Goal: Task Accomplishment & Management: Complete application form

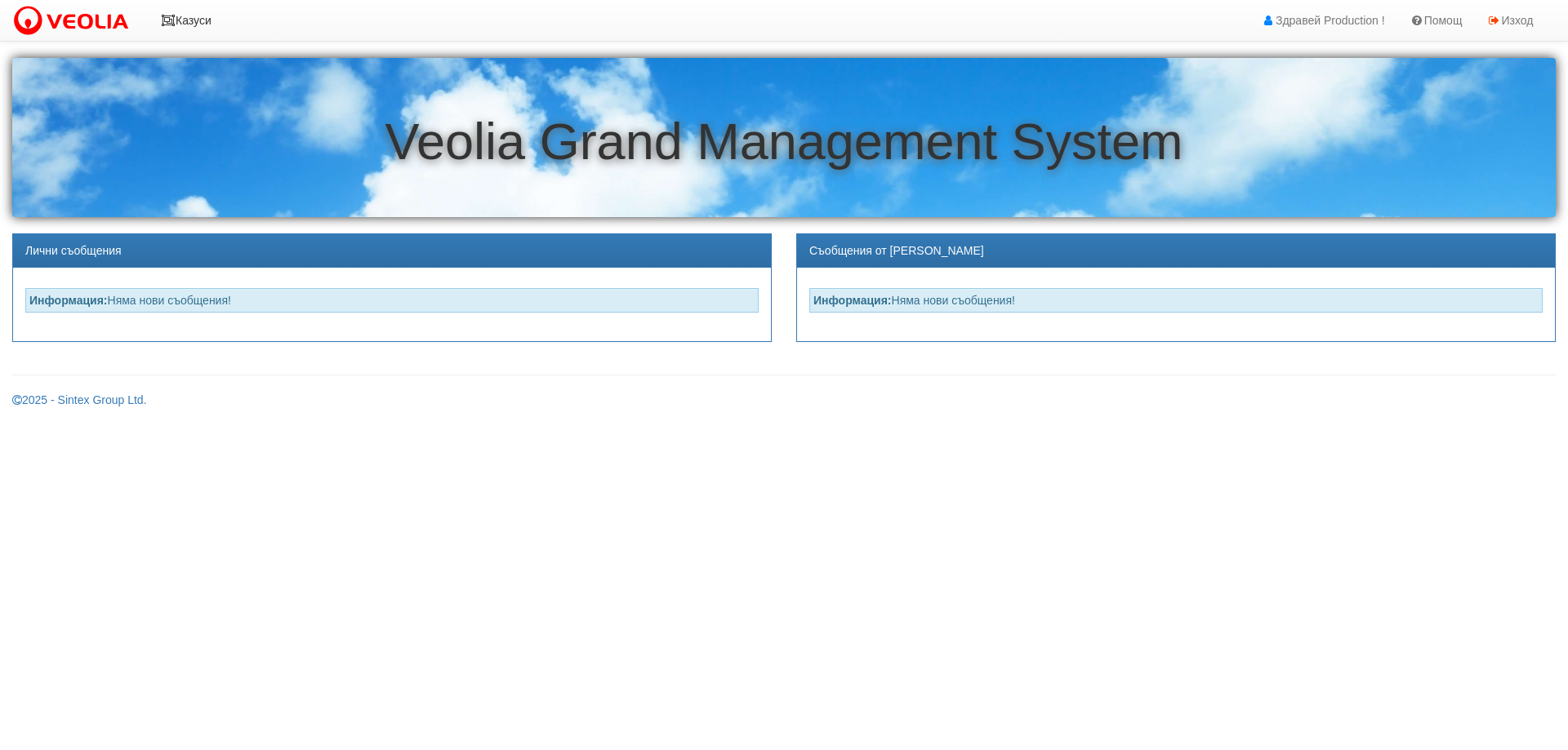
click at [199, 17] on link "Казуси" at bounding box center [186, 20] width 76 height 41
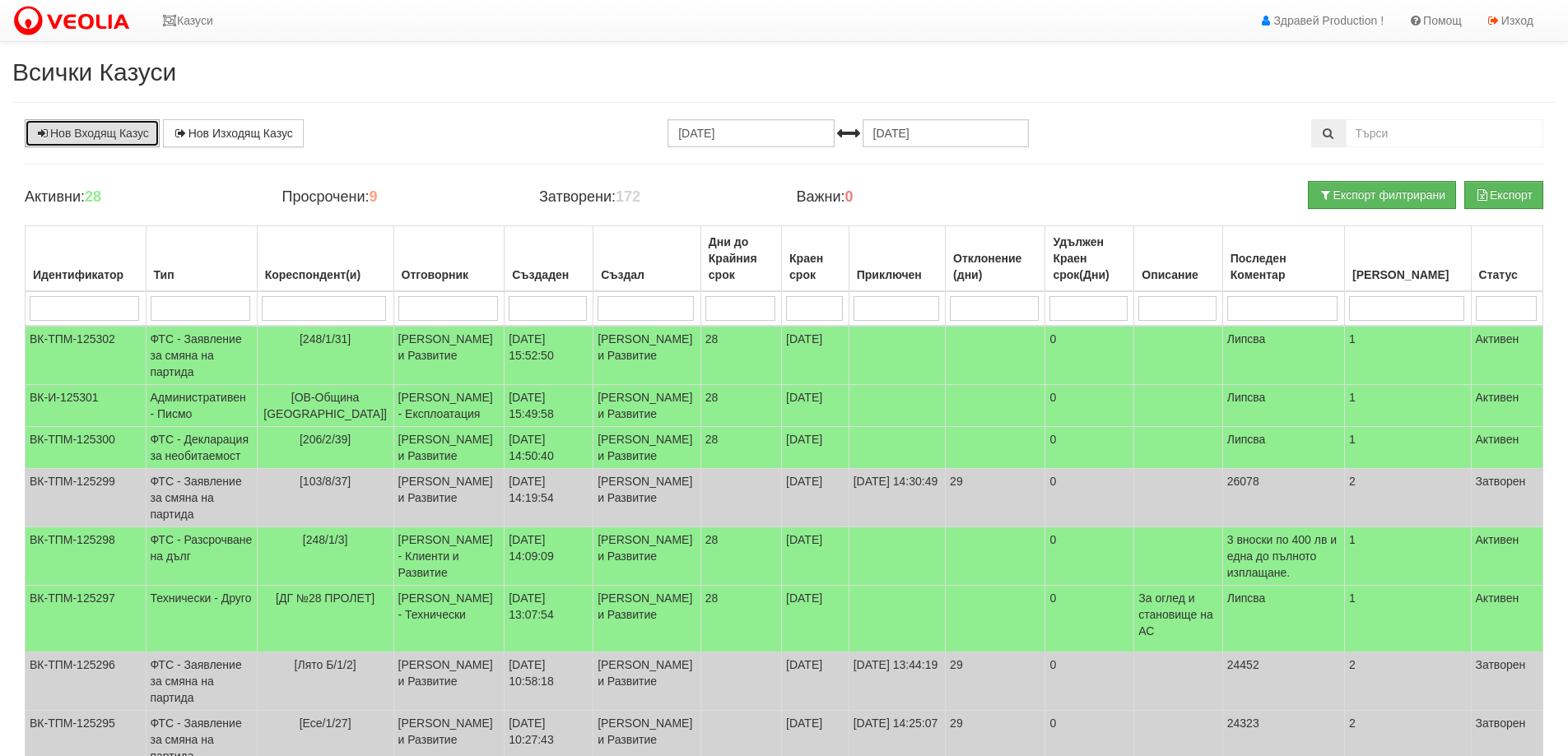
click at [118, 135] on link "Нов Входящ Казус" at bounding box center [92, 133] width 135 height 28
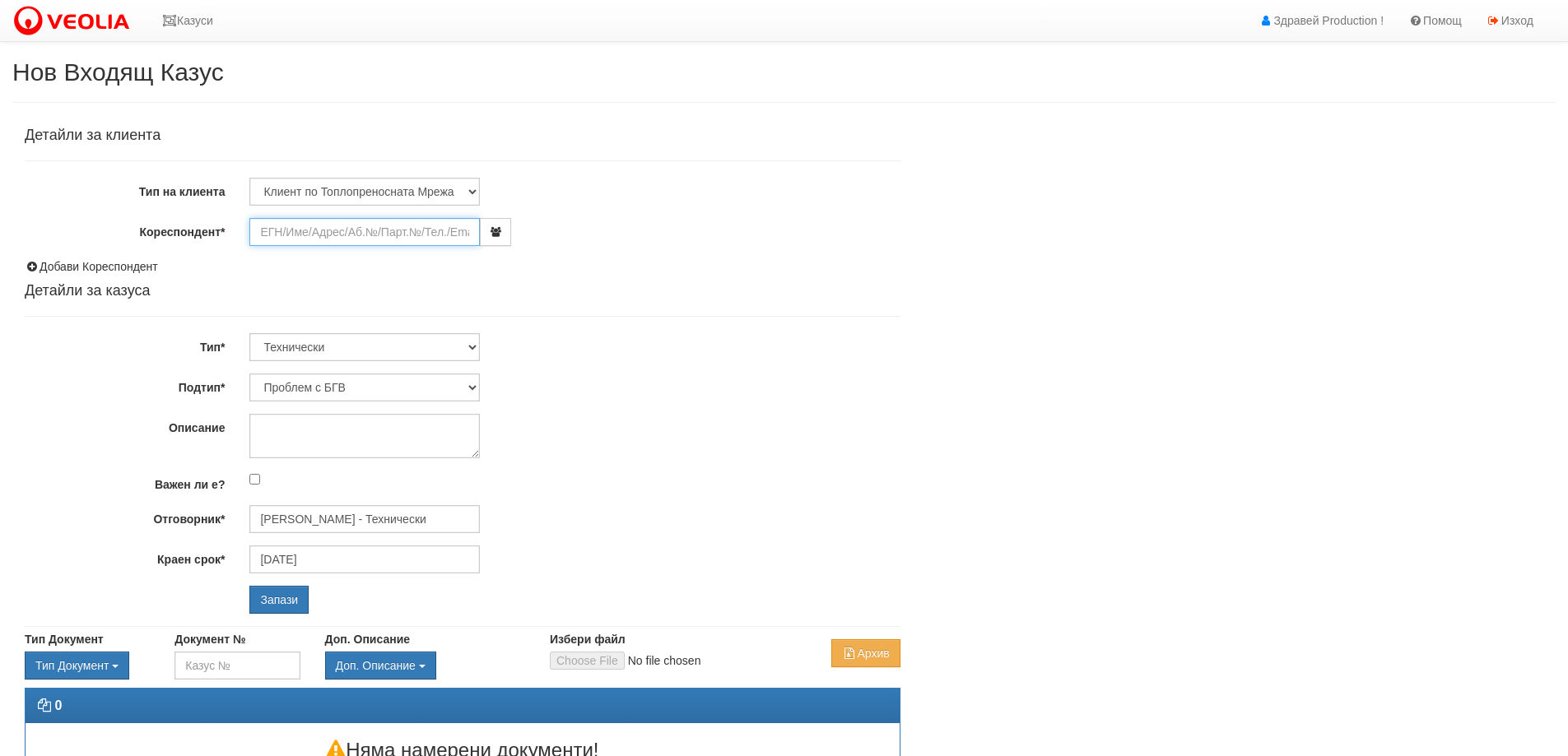
click at [363, 232] on input "Кореспондент*" at bounding box center [364, 232] width 230 height 28
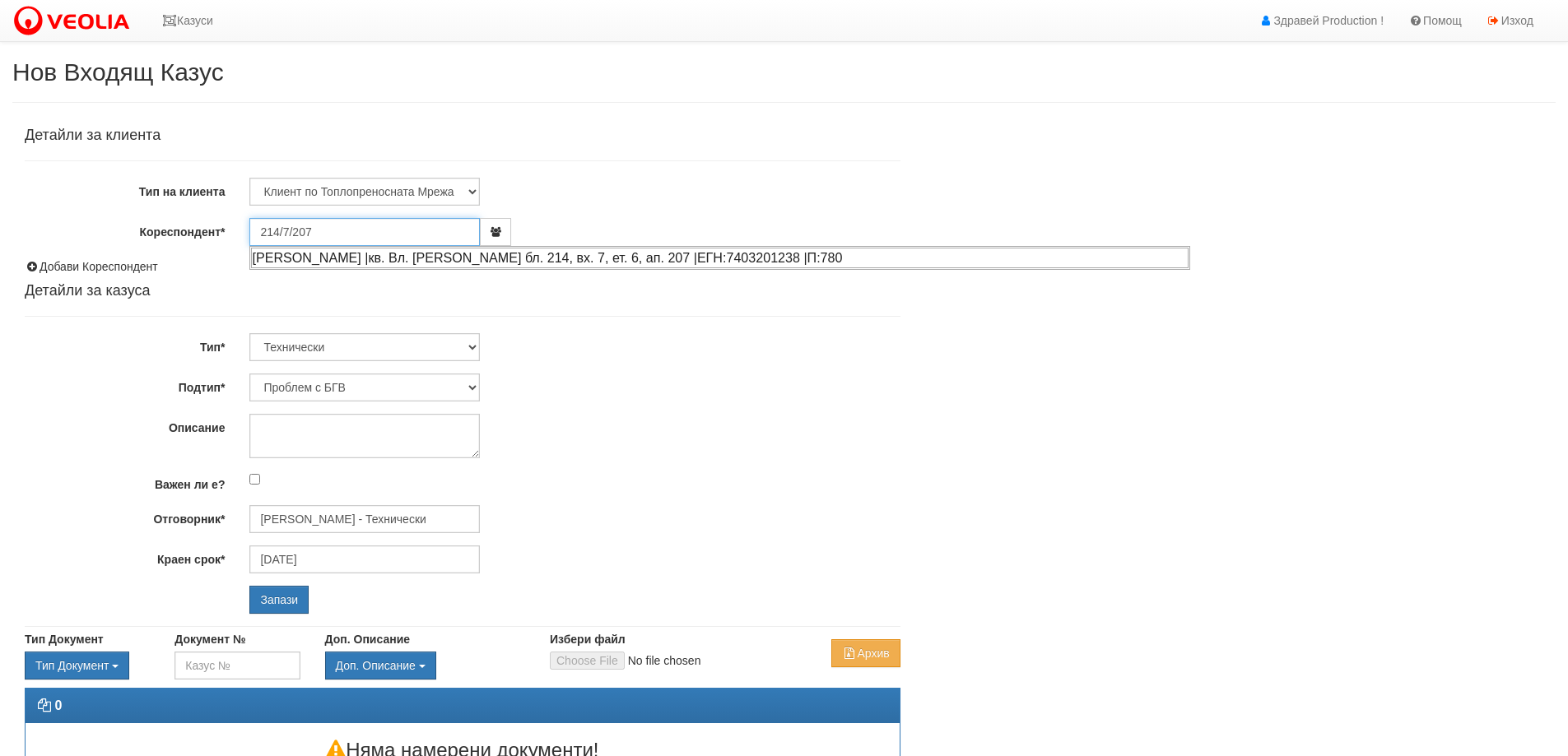
click at [436, 256] on div "[PERSON_NAME] |кв. Вл. [PERSON_NAME] бл. 214, вх. 7, ет. 6, ап. 207 |ЕГН:740320…" at bounding box center [719, 258] width 937 height 21
type input "[PERSON_NAME]"
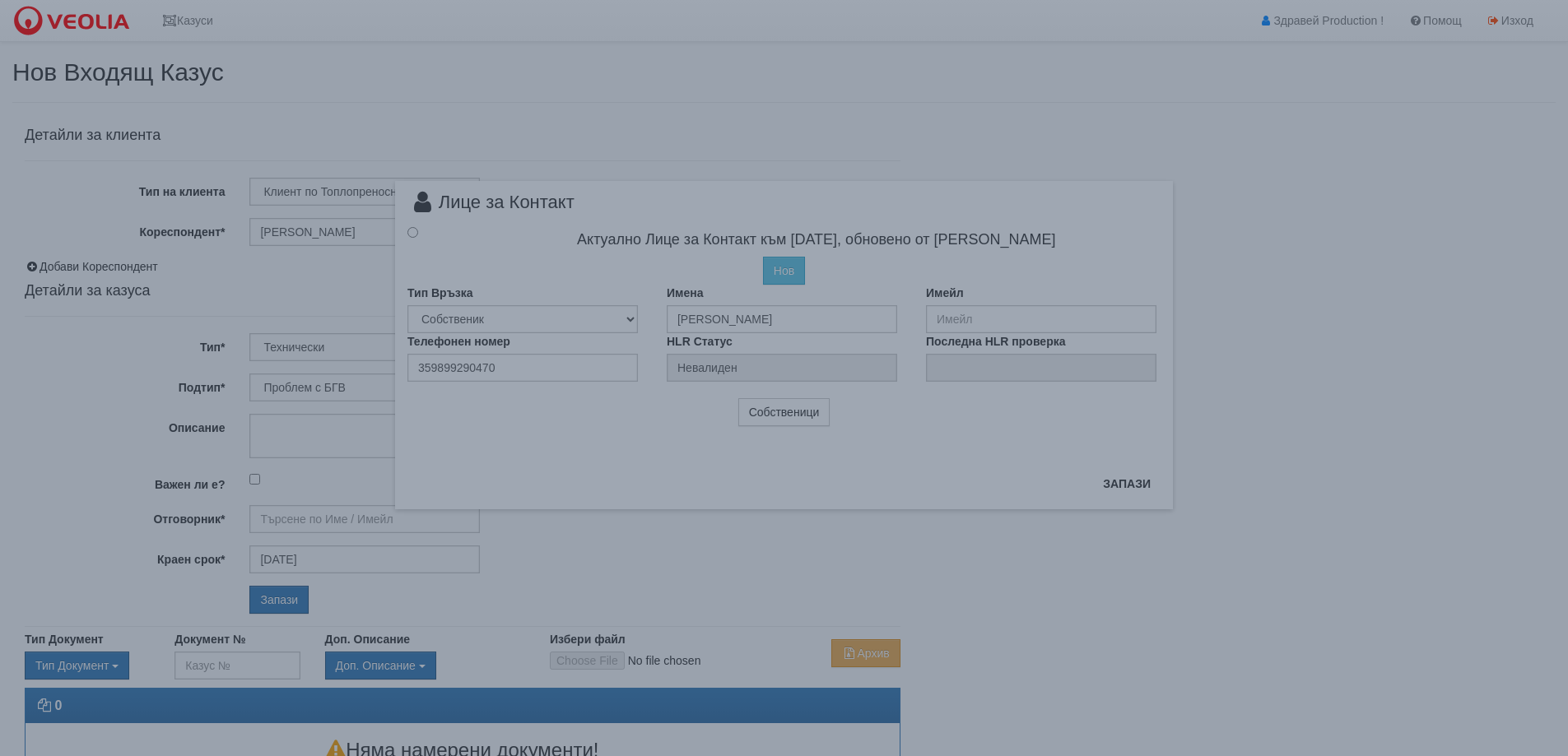
type input "[PERSON_NAME] - Технически"
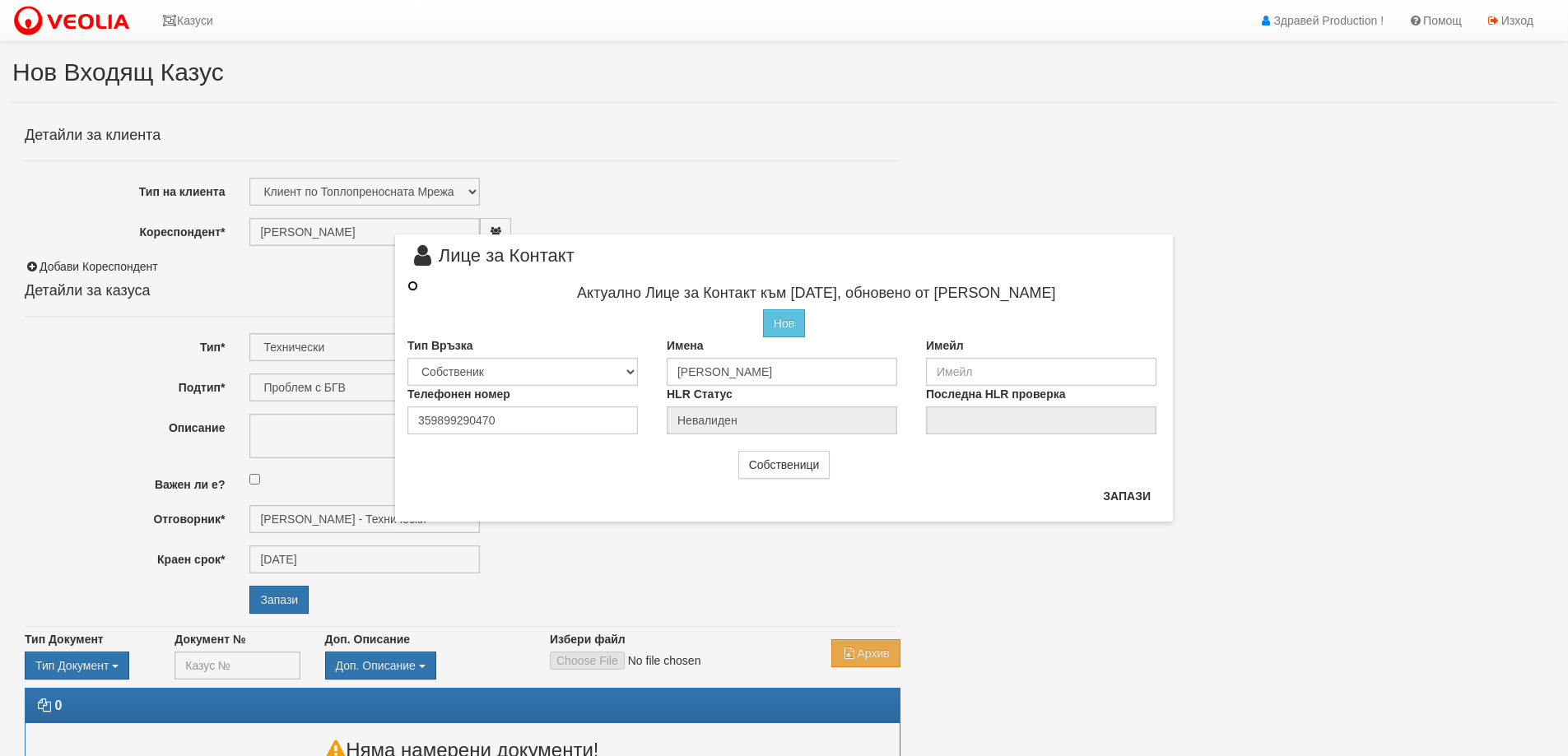
click at [415, 284] on input "radio" at bounding box center [413, 286] width 10 height 10
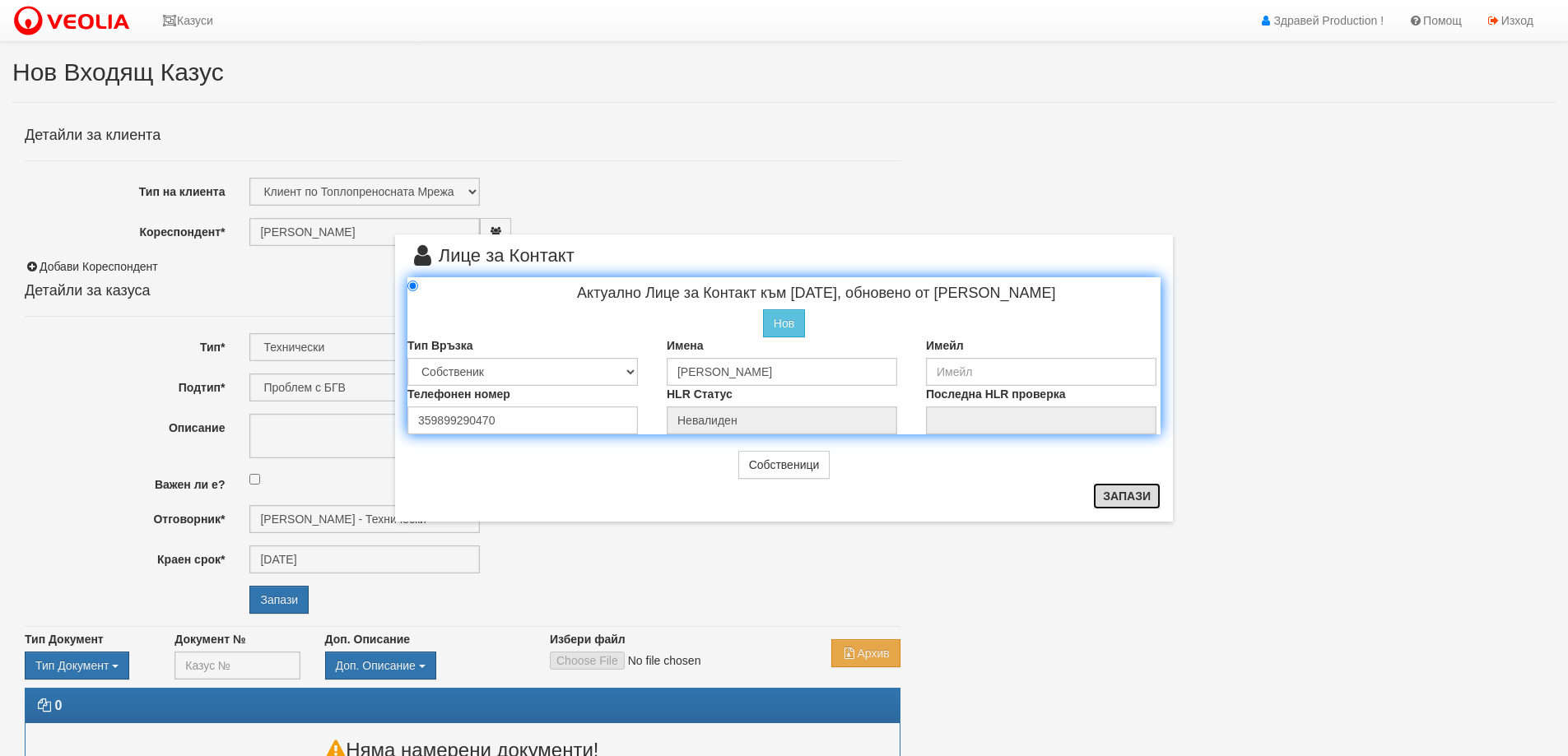
click at [1142, 498] on button "Запази" at bounding box center [1126, 496] width 67 height 26
radio input "true"
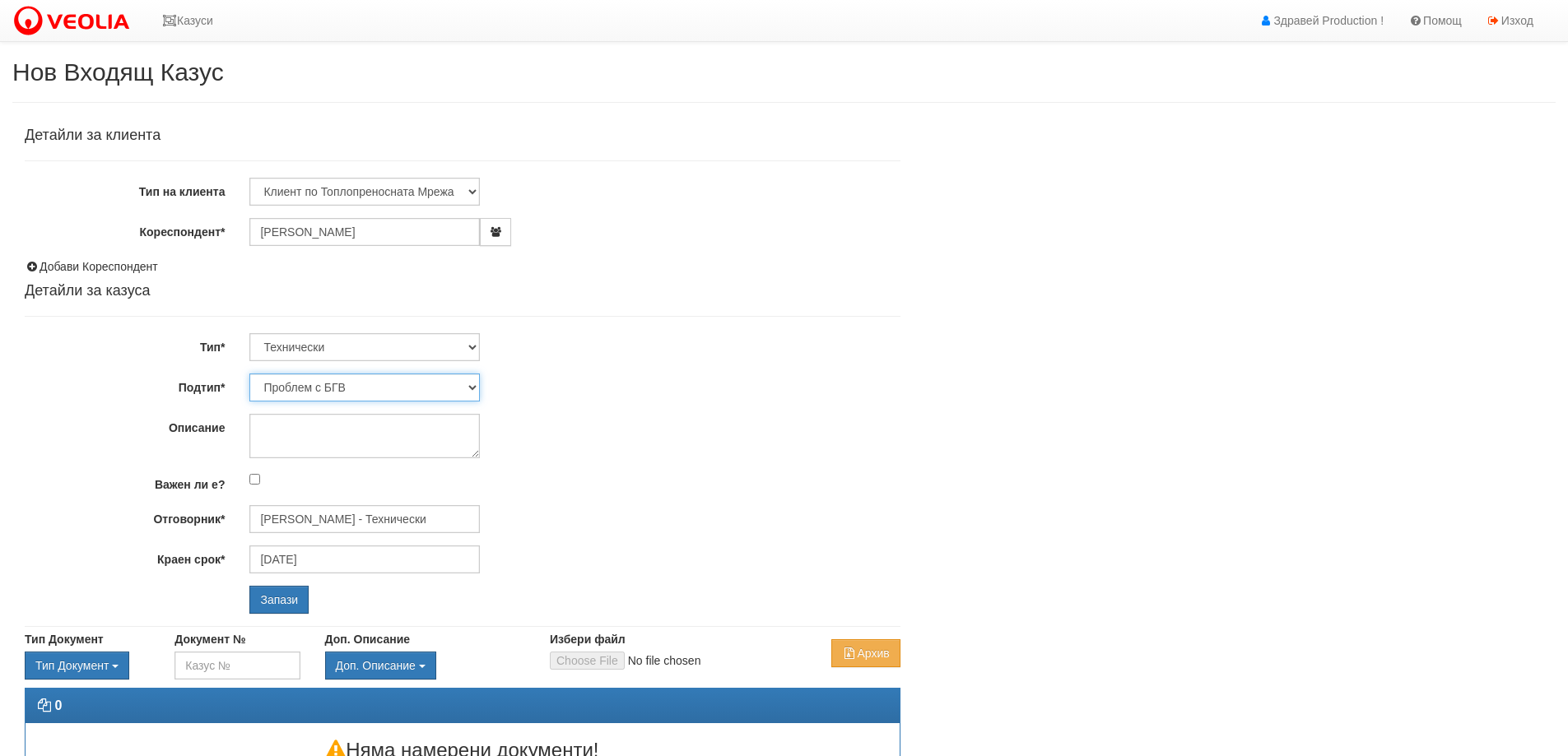
click at [304, 388] on select "Проблем с БГВ Теч ВОИ Теч БГВ Теч в АС Теч от водомер Проблем в АС Интервенция …" at bounding box center [364, 388] width 230 height 28
click at [334, 422] on textarea "Описание" at bounding box center [364, 436] width 230 height 45
type textarea "n"
click at [354, 424] on textarea "Няма топла вода!" at bounding box center [364, 436] width 230 height 45
click at [351, 429] on textarea "Няма топла вода!" at bounding box center [364, 436] width 230 height 45
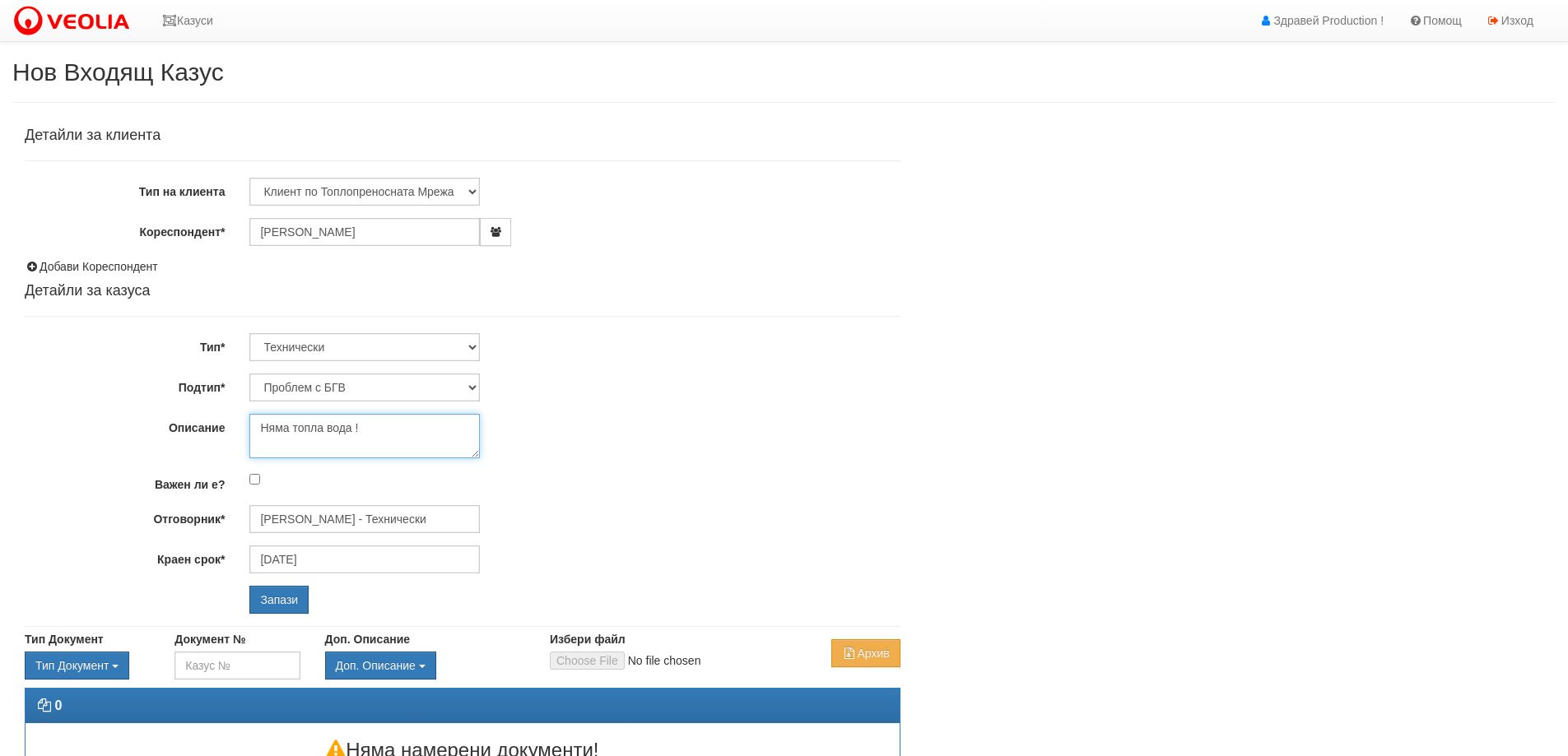
type textarea "Няма топла вода !"
click at [536, 451] on div "Няма топла вода !" at bounding box center [574, 436] width 675 height 45
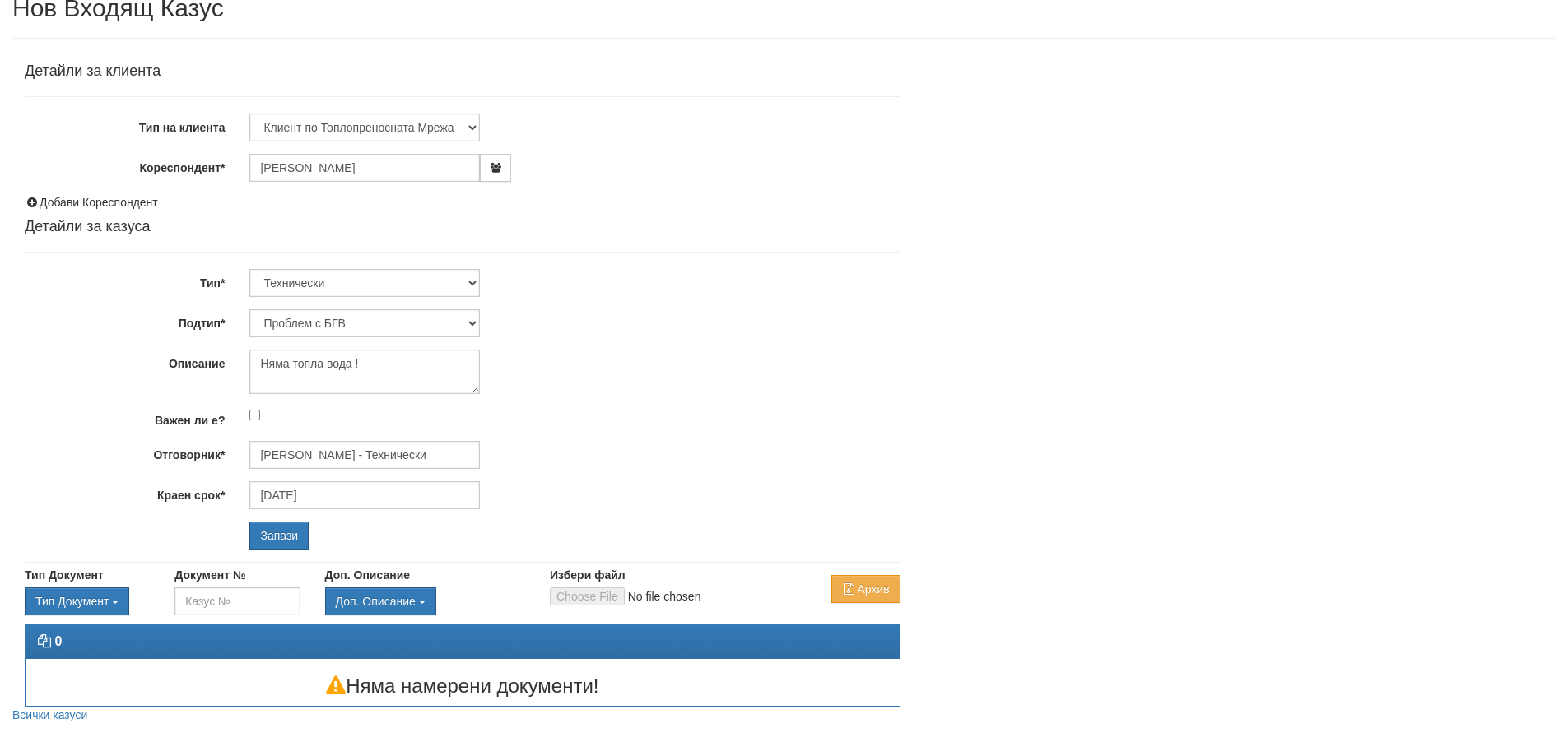
scroll to position [94, 0]
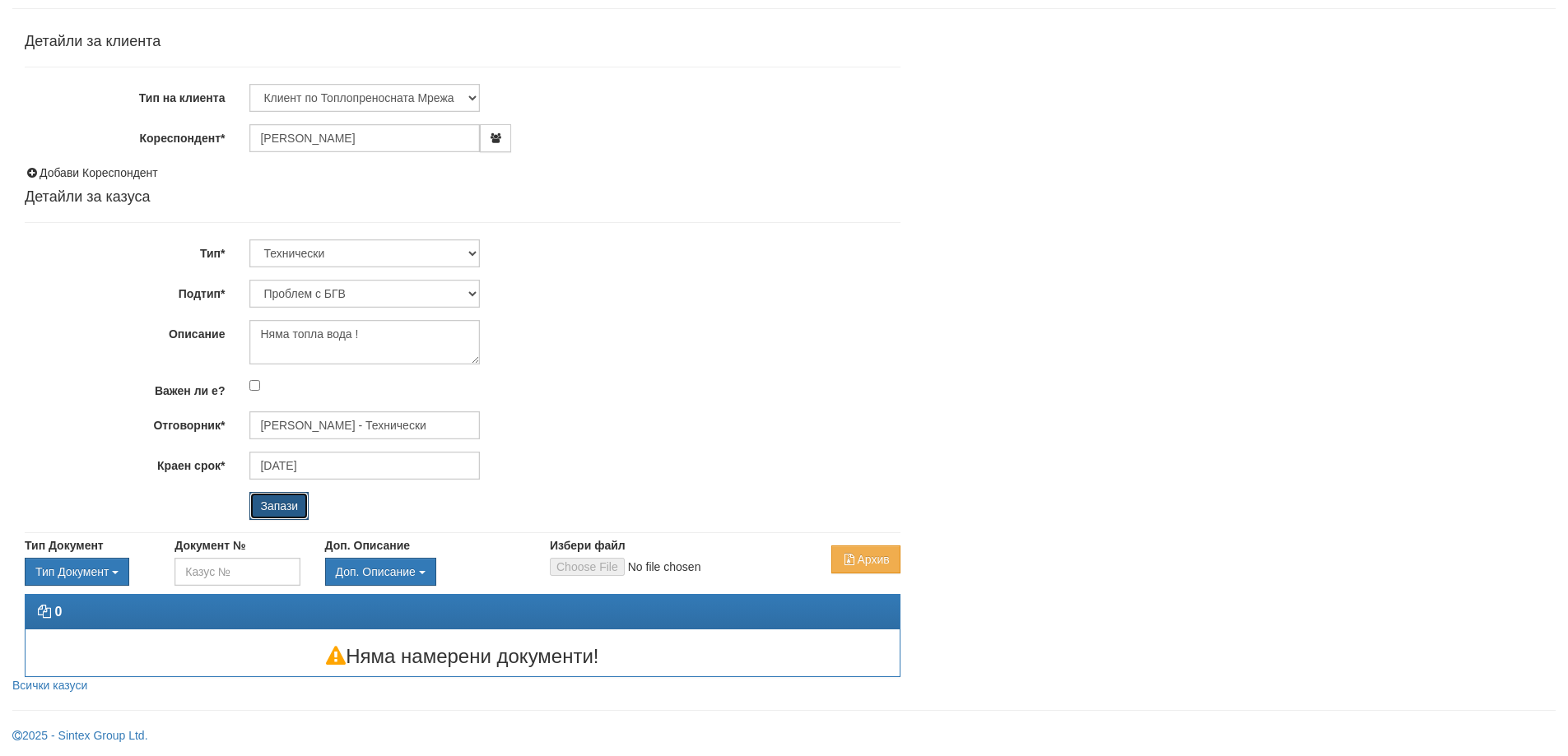
click at [284, 503] on input "Запази" at bounding box center [279, 506] width 60 height 28
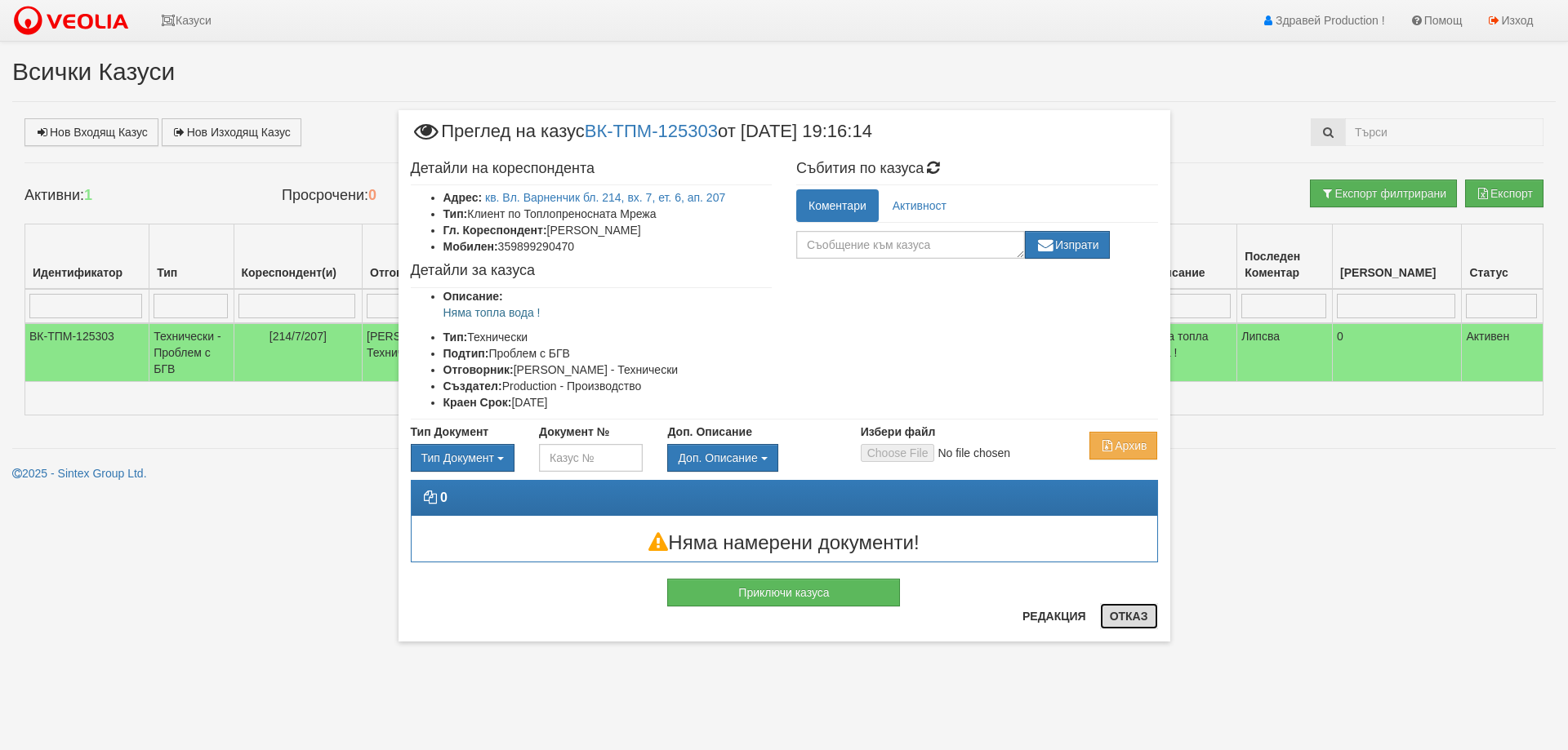
click at [1137, 621] on button "Отказ" at bounding box center [1129, 616] width 58 height 26
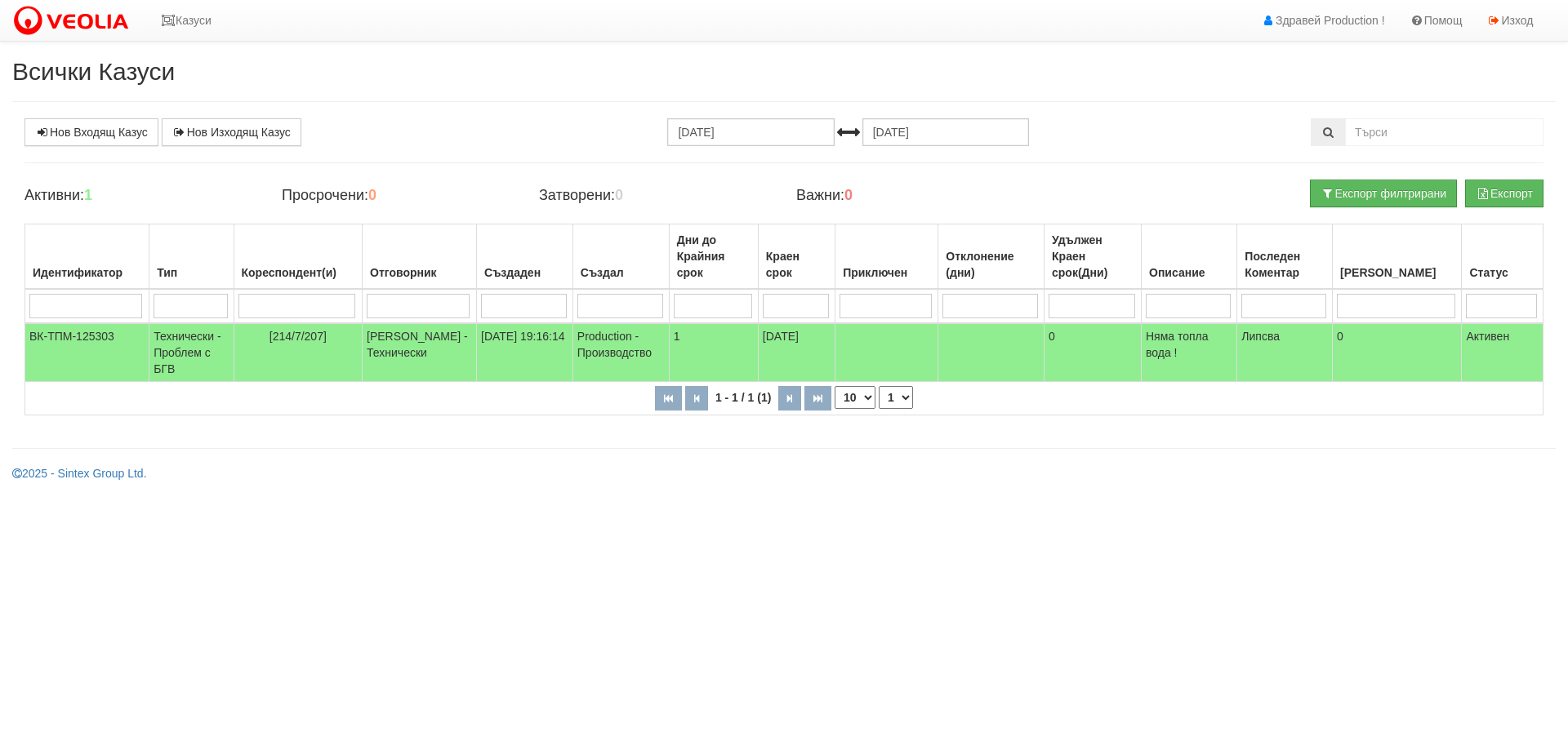
drag, startPoint x: 993, startPoint y: 562, endPoint x: 977, endPoint y: 564, distance: 16.1
click at [992, 494] on html "Казуси Здравей Production ! Помощ Изход Всички Казуси Нов Входящ Казус Нов Изхо…" at bounding box center [784, 247] width 1568 height 494
